Goal: Task Accomplishment & Management: Manage account settings

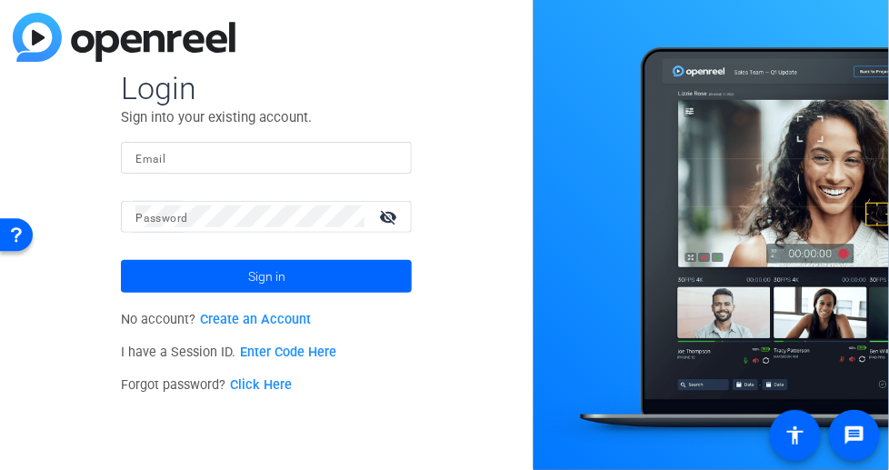
click at [201, 159] on input "Email" at bounding box center [266, 157] width 262 height 22
type input "[EMAIL_ADDRESS][PERSON_NAME][DOMAIN_NAME]"
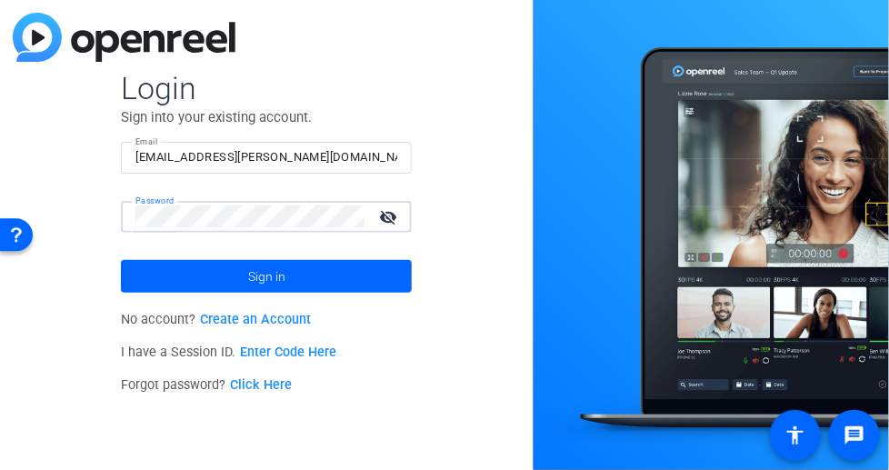
click at [121, 260] on button "Sign in" at bounding box center [266, 276] width 291 height 33
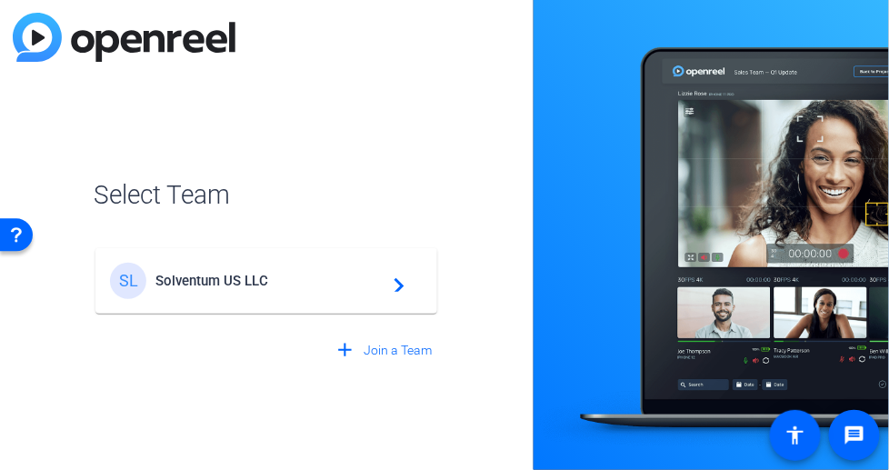
click at [258, 288] on span "Solventum US LLC" at bounding box center [269, 281] width 227 height 16
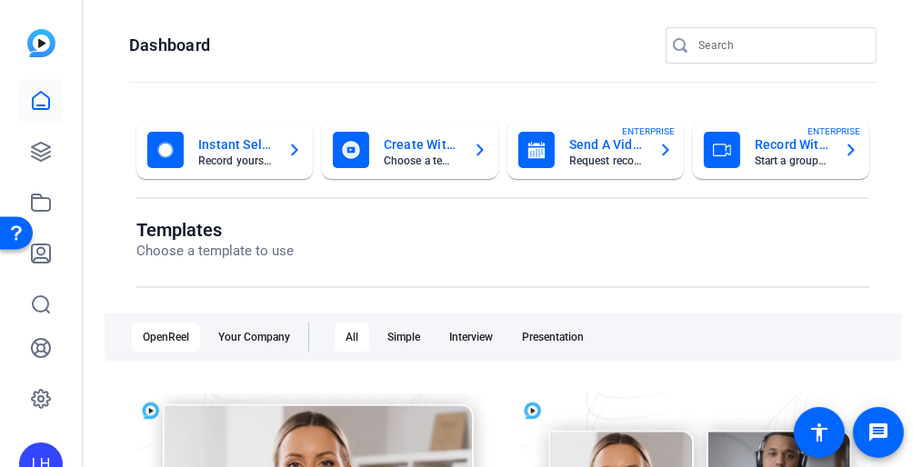
click at [105, 45] on mat-toolbar "Dashboard" at bounding box center [503, 51] width 820 height 103
click at [44, 159] on icon at bounding box center [41, 152] width 18 height 18
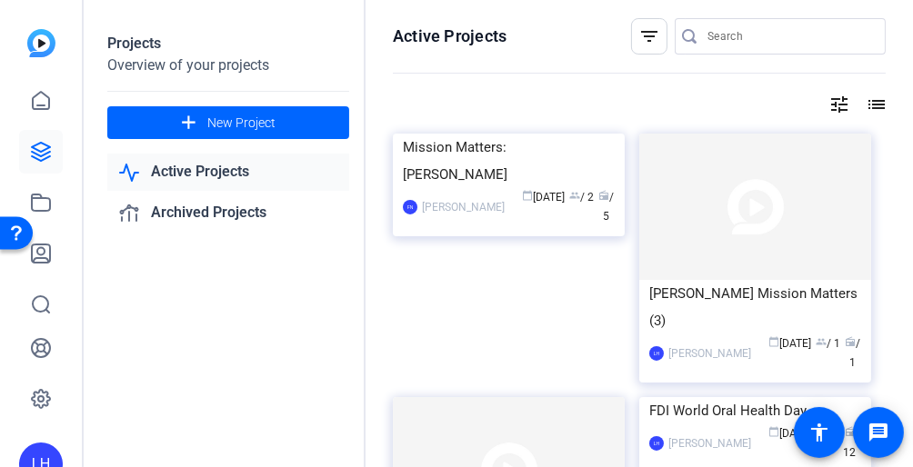
click at [121, 275] on div "Projects Overview of your projects add New Project Active Projects Archived Pro…" at bounding box center [229, 233] width 273 height 467
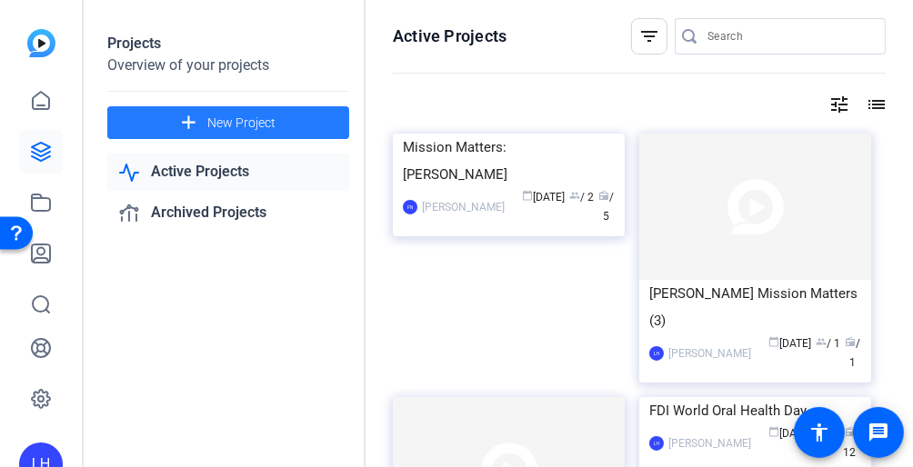
click at [242, 125] on span "New Project" at bounding box center [241, 123] width 68 height 19
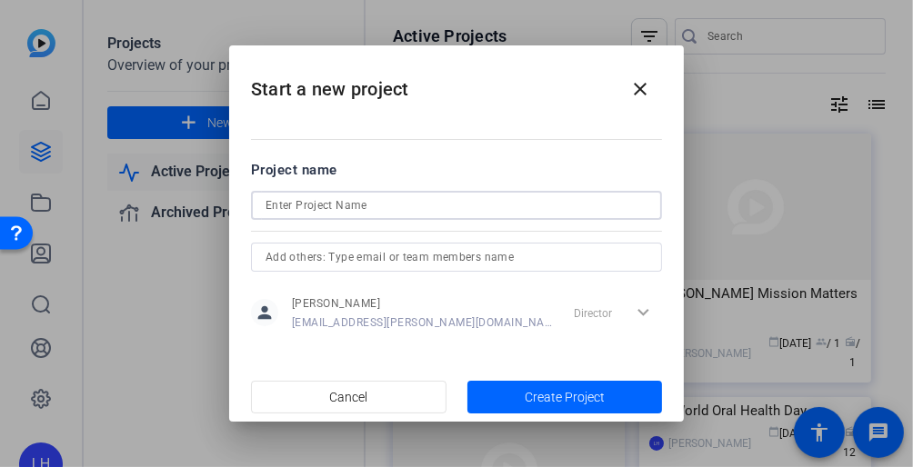
click at [416, 202] on input at bounding box center [457, 206] width 382 height 22
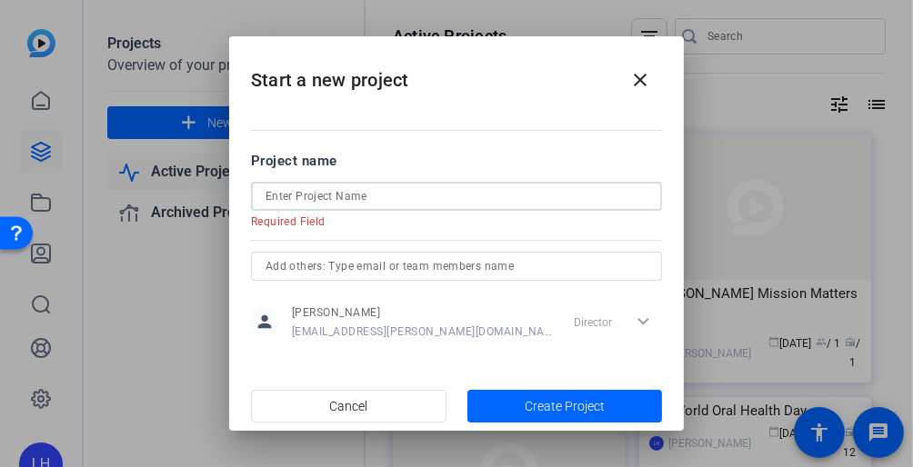
click at [397, 199] on input at bounding box center [457, 197] width 382 height 22
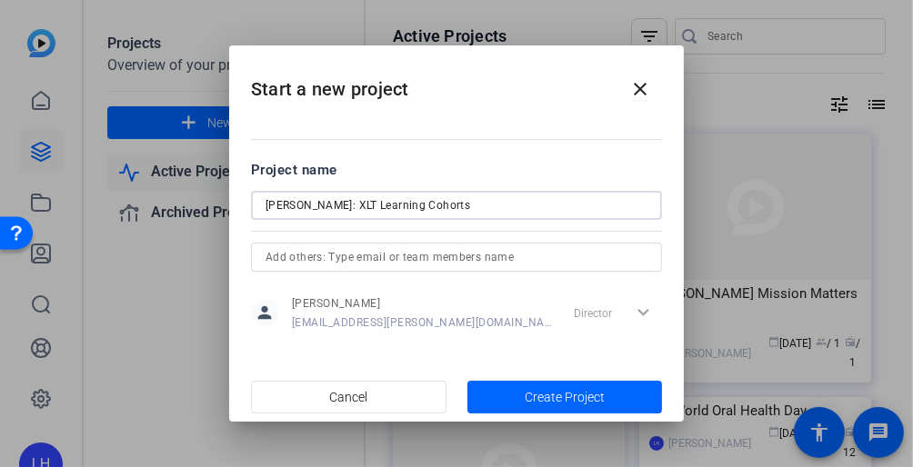
type input "[PERSON_NAME]: XLT Learning Cohorts"
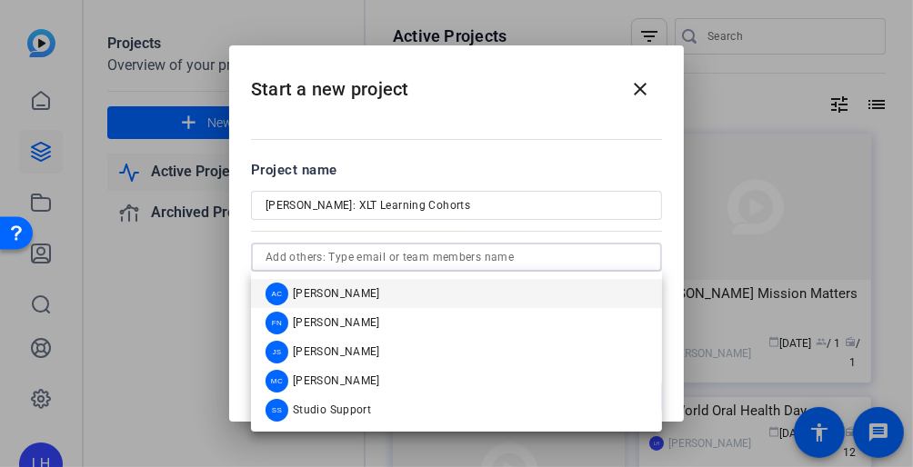
click at [540, 252] on input "text" at bounding box center [457, 257] width 382 height 22
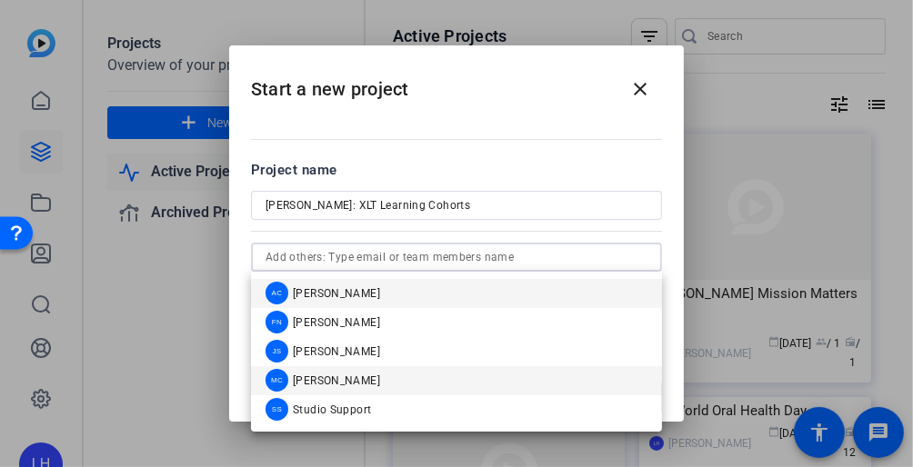
click at [484, 370] on mat-option "MC [PERSON_NAME]" at bounding box center [456, 380] width 411 height 29
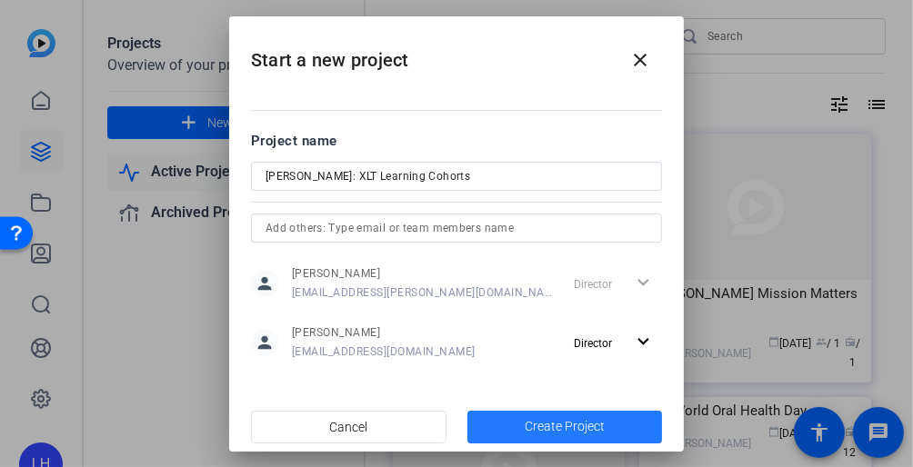
click at [567, 416] on span "button" at bounding box center [565, 428] width 196 height 44
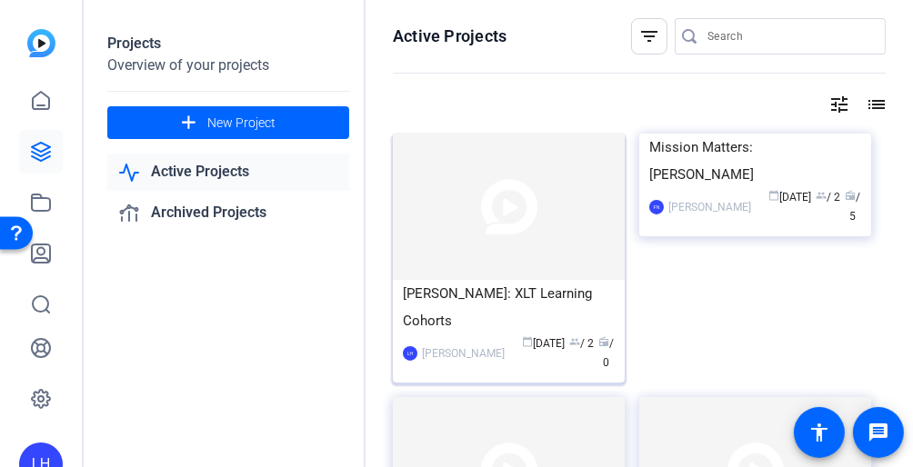
click at [567, 222] on img at bounding box center [509, 207] width 232 height 146
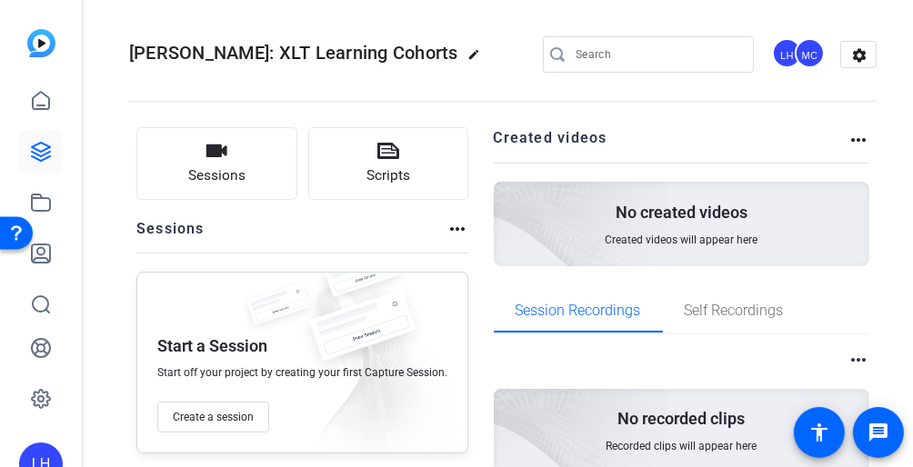
click at [134, 263] on div "Sessions Scripts Sessions more_horiz Start a Session Start off your project by …" at bounding box center [503, 332] width 820 height 446
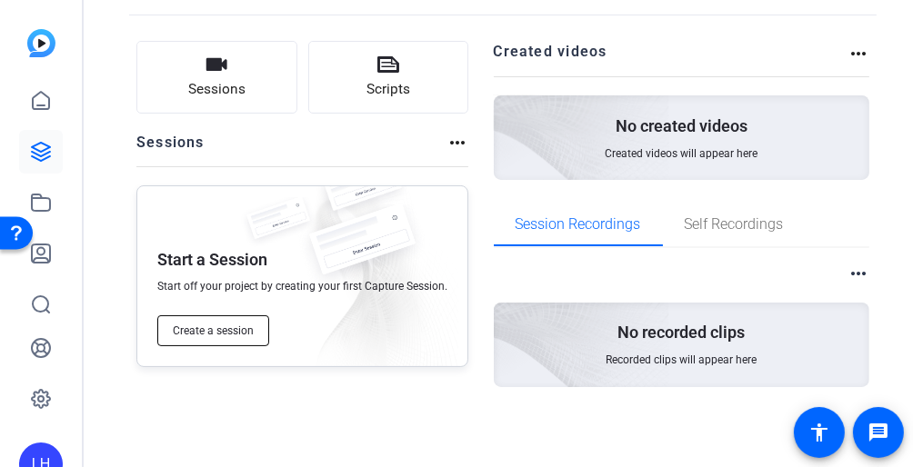
click at [253, 325] on button "Create a session" at bounding box center [213, 331] width 112 height 31
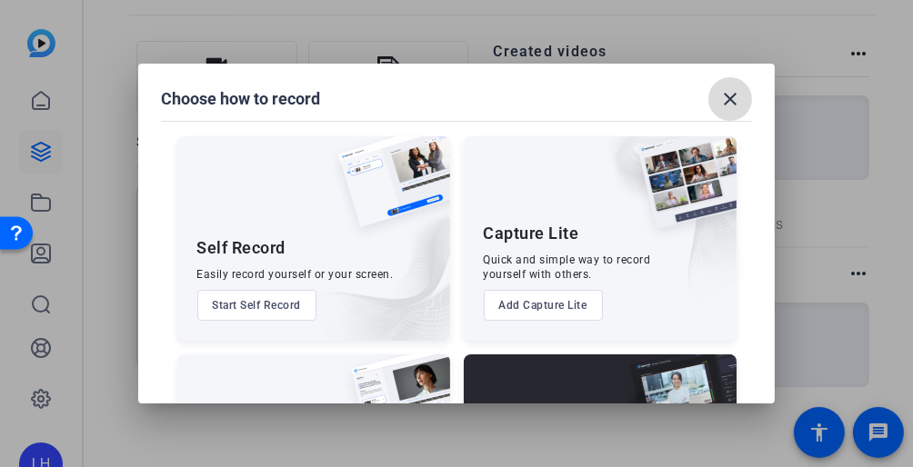
click at [733, 98] on mat-icon "close" at bounding box center [730, 99] width 22 height 22
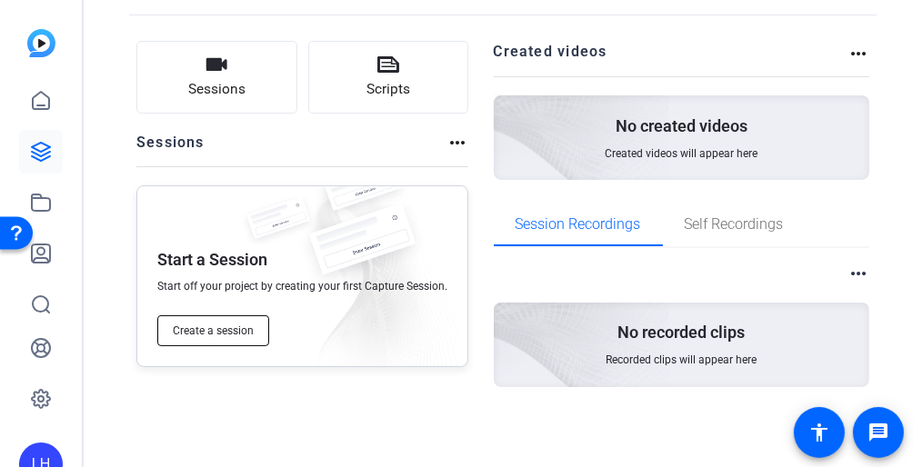
click at [236, 336] on span "Create a session" at bounding box center [213, 331] width 81 height 15
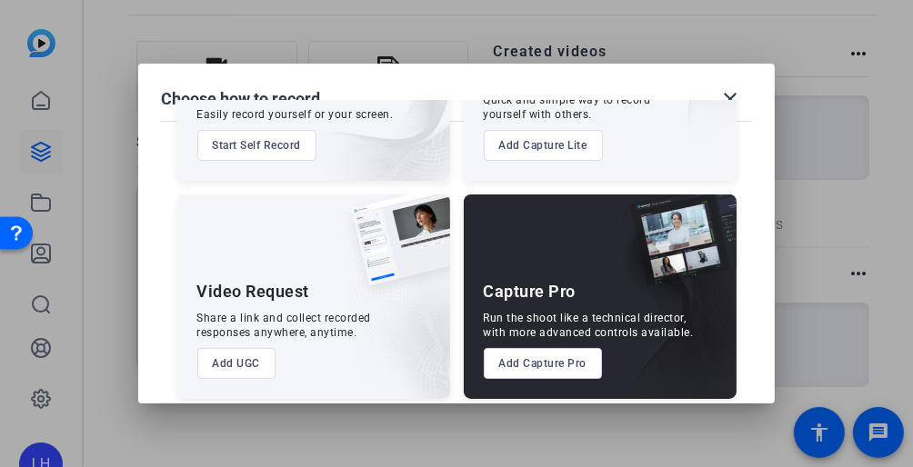
scroll to position [173, 0]
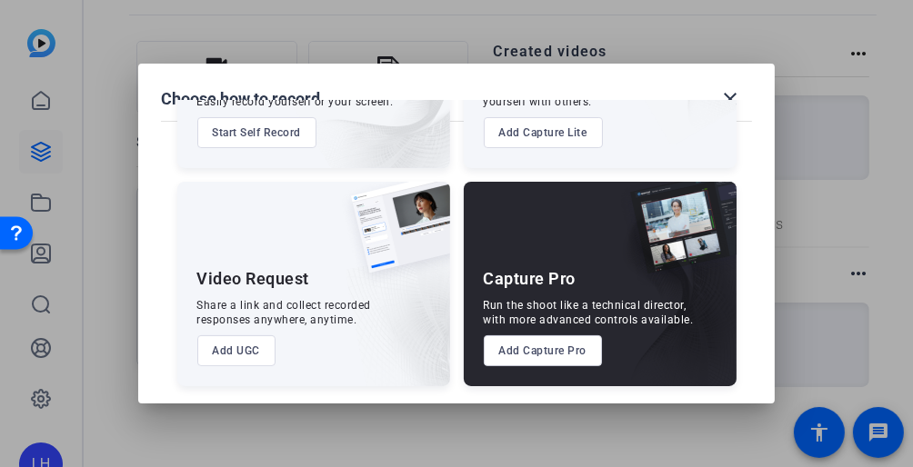
click at [520, 347] on button "Add Capture Pro" at bounding box center [543, 351] width 119 height 31
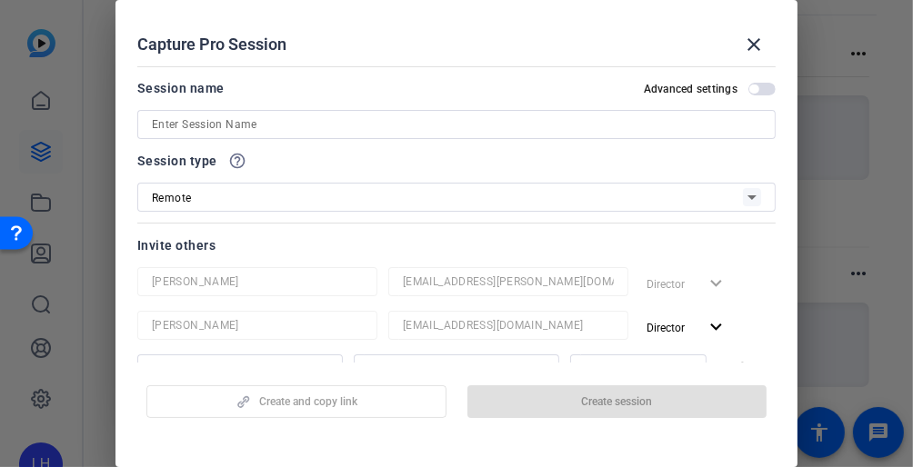
click at [274, 135] on div at bounding box center [456, 124] width 609 height 29
click at [278, 128] on input at bounding box center [456, 125] width 609 height 22
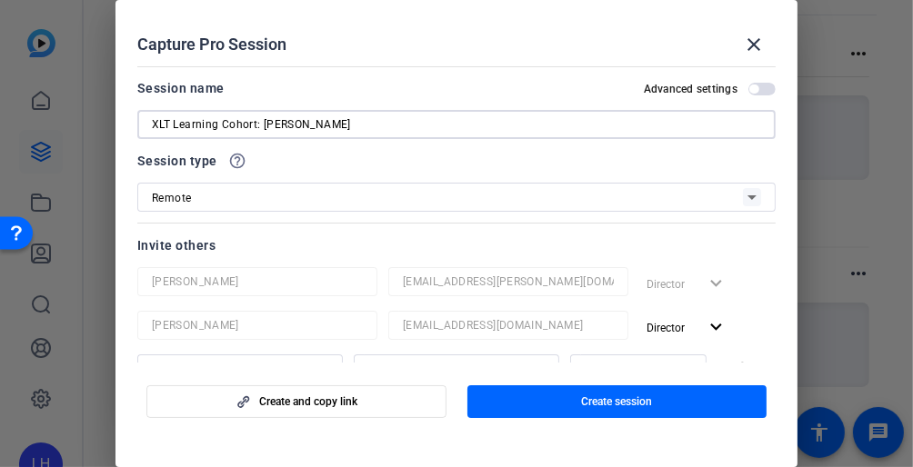
type input "XLT Learning Cohort: [PERSON_NAME]"
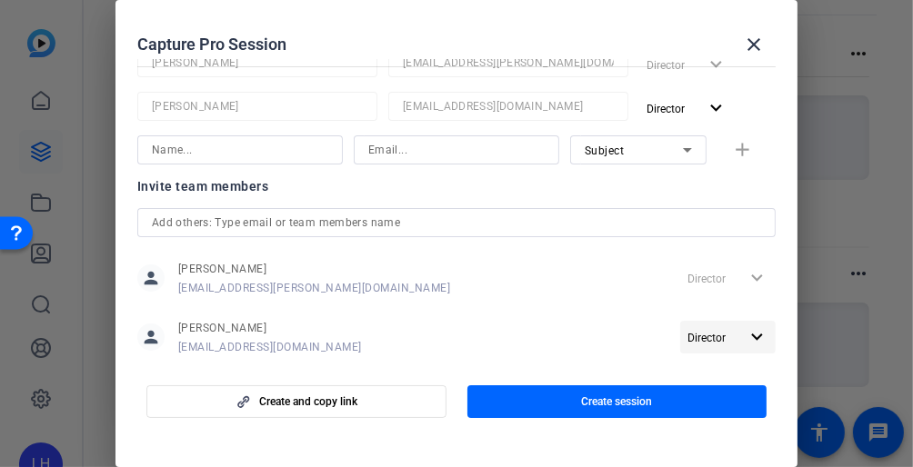
scroll to position [254, 0]
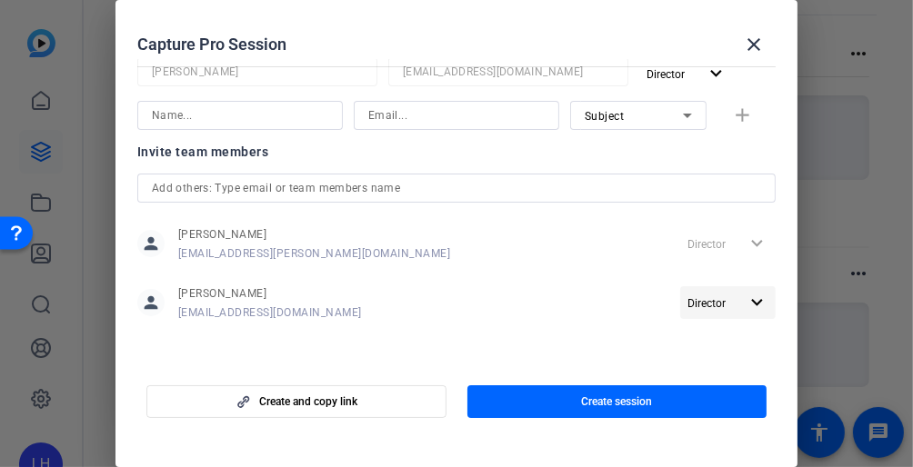
click at [748, 297] on mat-icon "expand_more" at bounding box center [757, 303] width 23 height 23
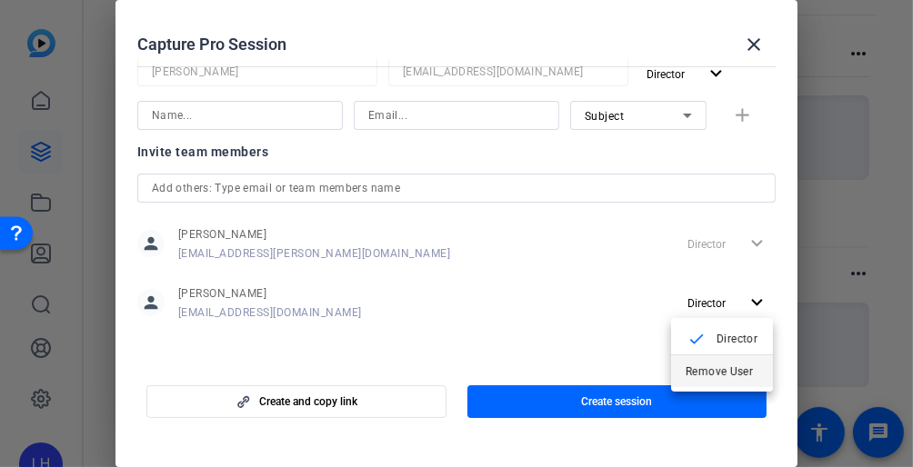
click at [721, 366] on span "Remove User" at bounding box center [719, 372] width 67 height 13
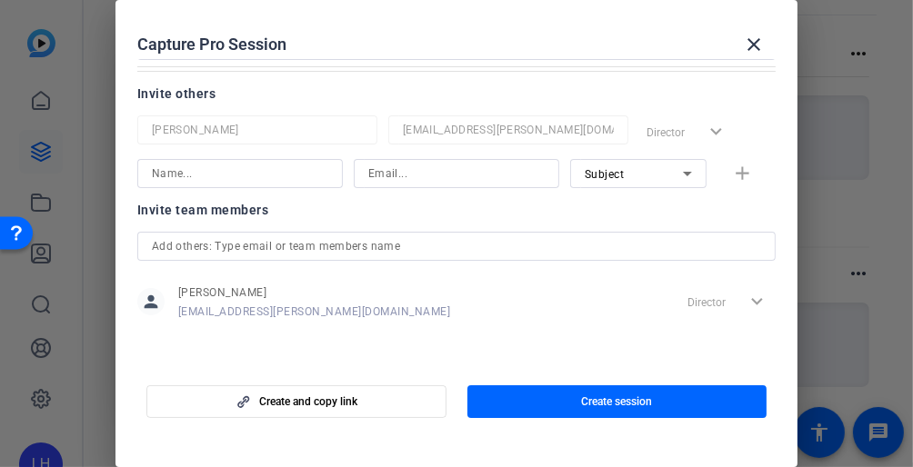
scroll to position [151, 0]
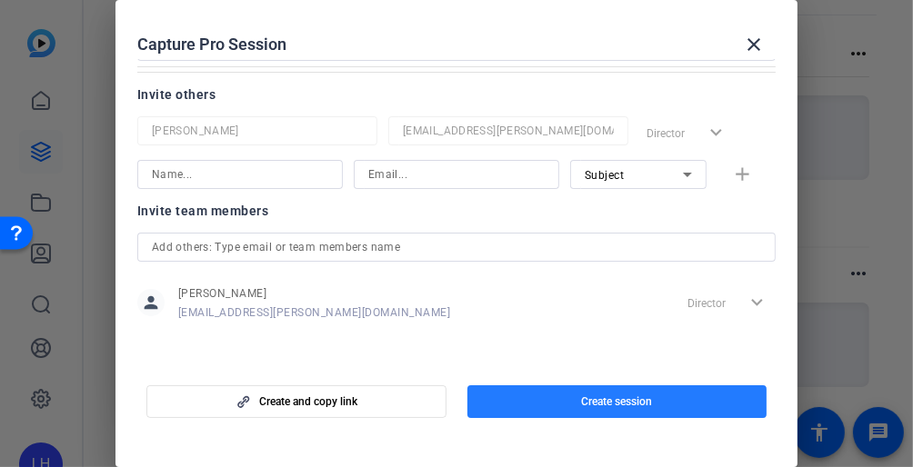
click at [647, 400] on span "Create session" at bounding box center [616, 402] width 71 height 15
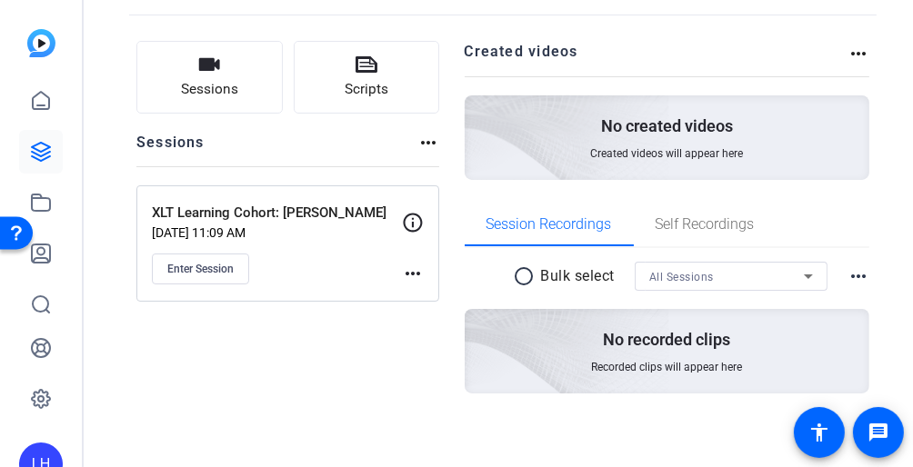
click at [409, 266] on mat-icon "more_horiz" at bounding box center [413, 274] width 22 height 22
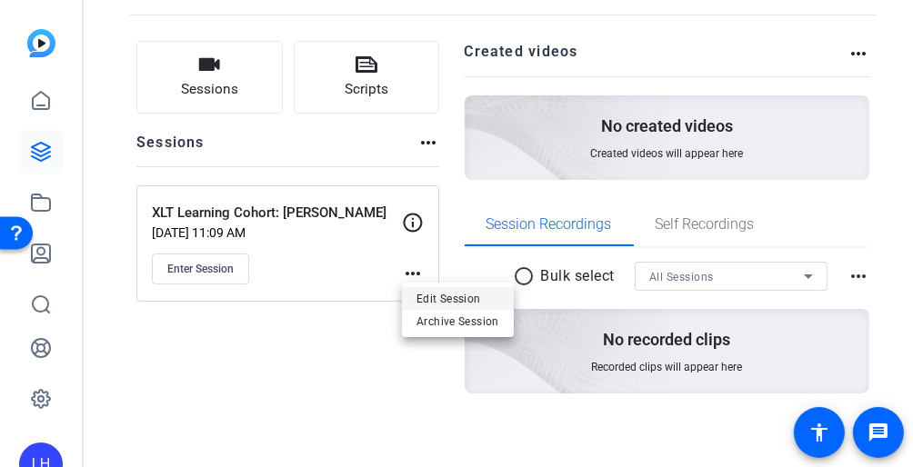
click at [436, 302] on span "Edit Session" at bounding box center [457, 298] width 83 height 22
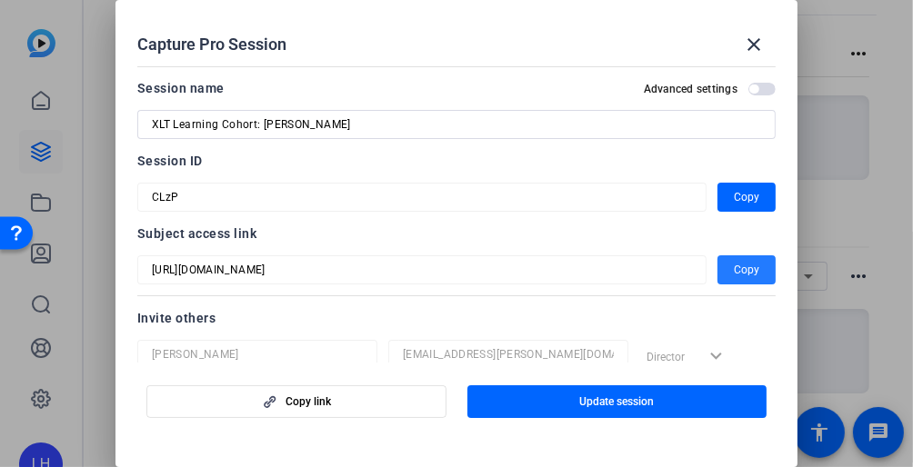
click at [737, 267] on span "Copy" at bounding box center [746, 270] width 25 height 22
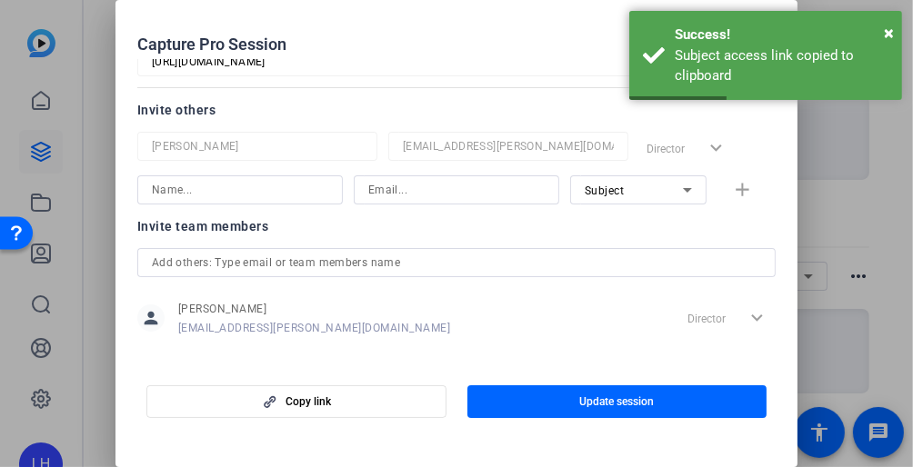
scroll to position [223, 0]
